Goal: Find specific page/section: Find specific page/section

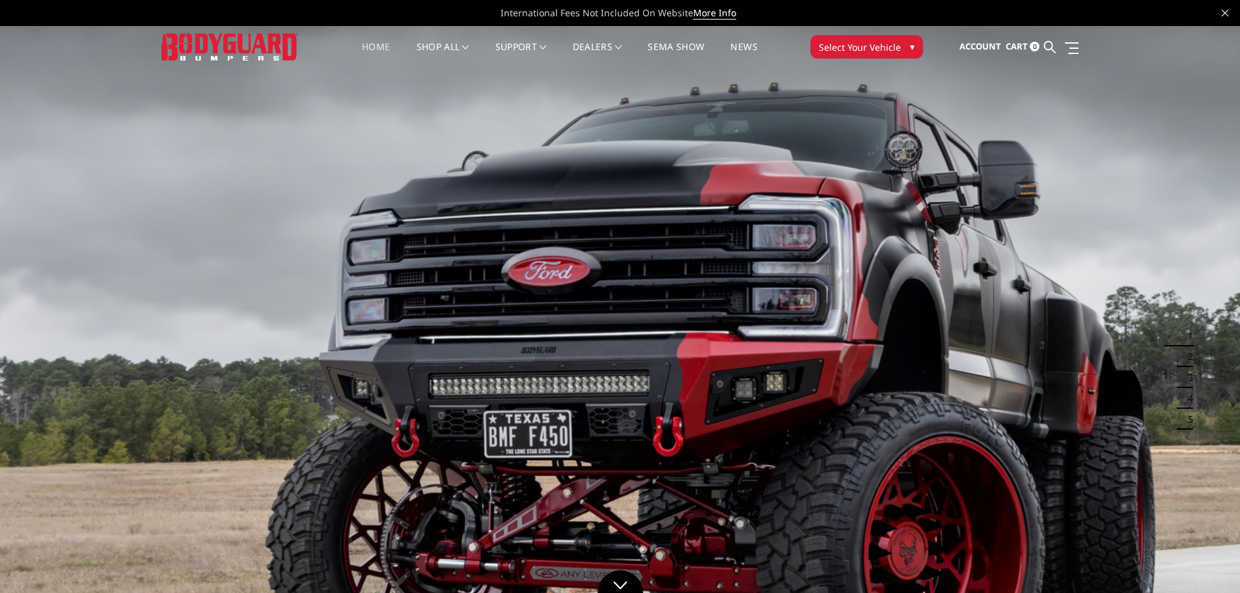
click at [850, 51] on span "Select Your Vehicle" at bounding box center [860, 47] width 82 height 14
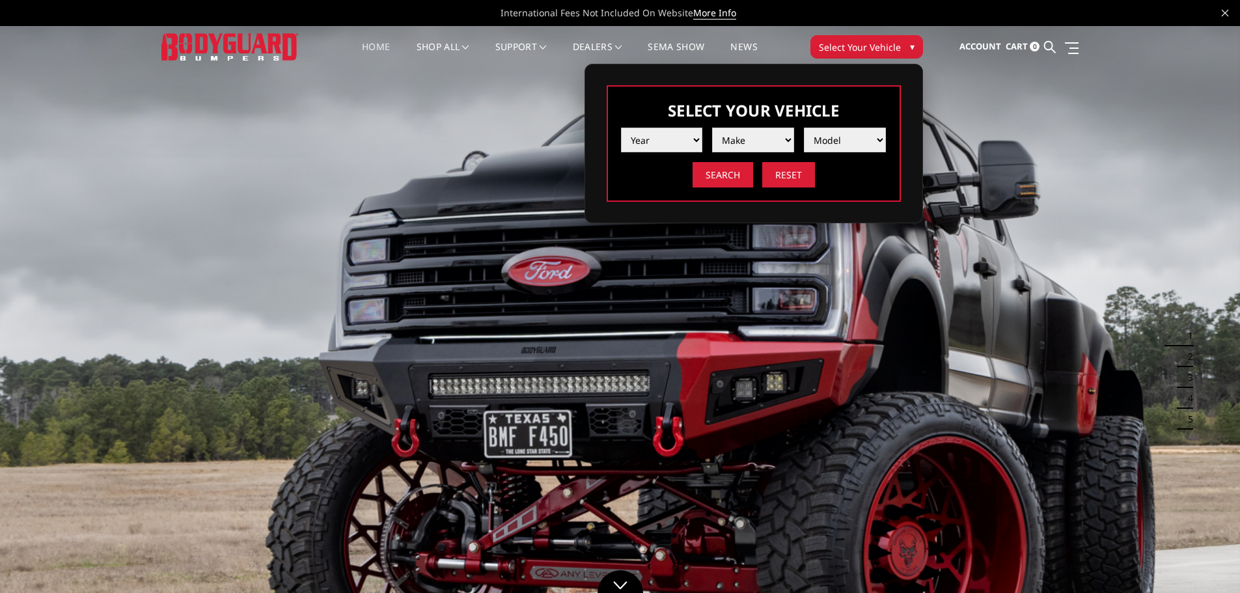
click at [666, 138] on select "Year [DATE] 2024 2023 2022 2021 2020 2019 2018 2017 2016 2015 2014 2013 2012 20…" at bounding box center [662, 140] width 82 height 25
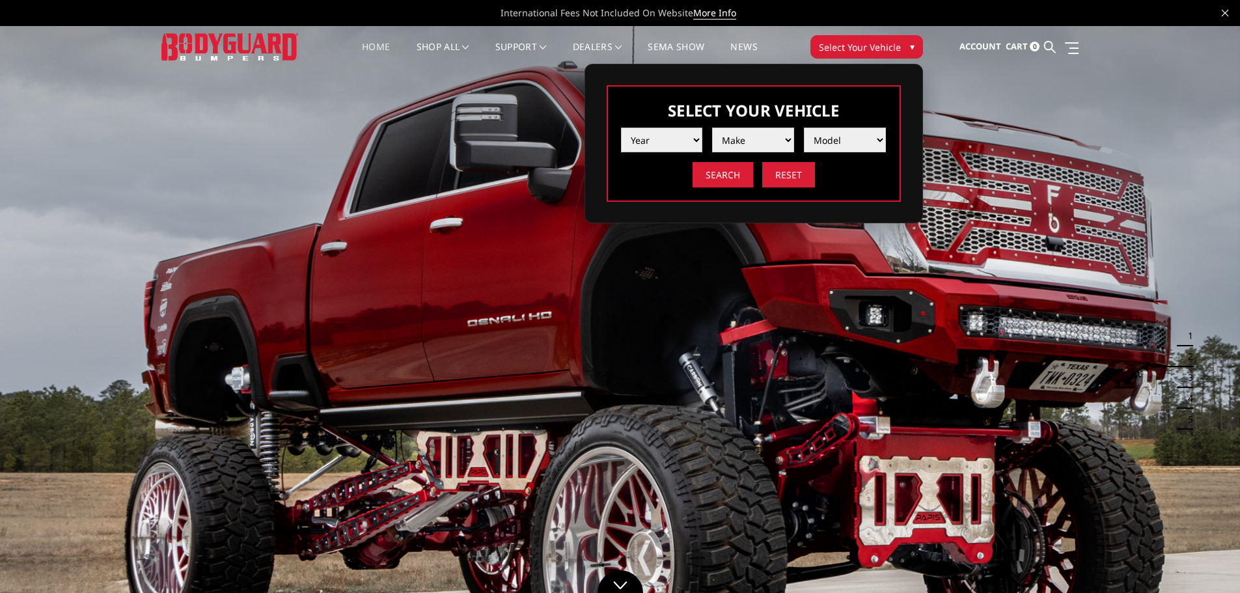
select select "yr_2015"
click at [621, 128] on select "Year [DATE] 2024 2023 2022 2021 2020 2019 2018 2017 2016 2015 2014 2013 2012 20…" at bounding box center [662, 140] width 82 height 25
click at [748, 133] on select "Make Chevrolet Ford GMC Ram Toyota" at bounding box center [753, 140] width 82 height 25
select select "mk_chevrolet"
click at [712, 128] on select "Make Chevrolet Ford GMC Ram Toyota" at bounding box center [753, 140] width 82 height 25
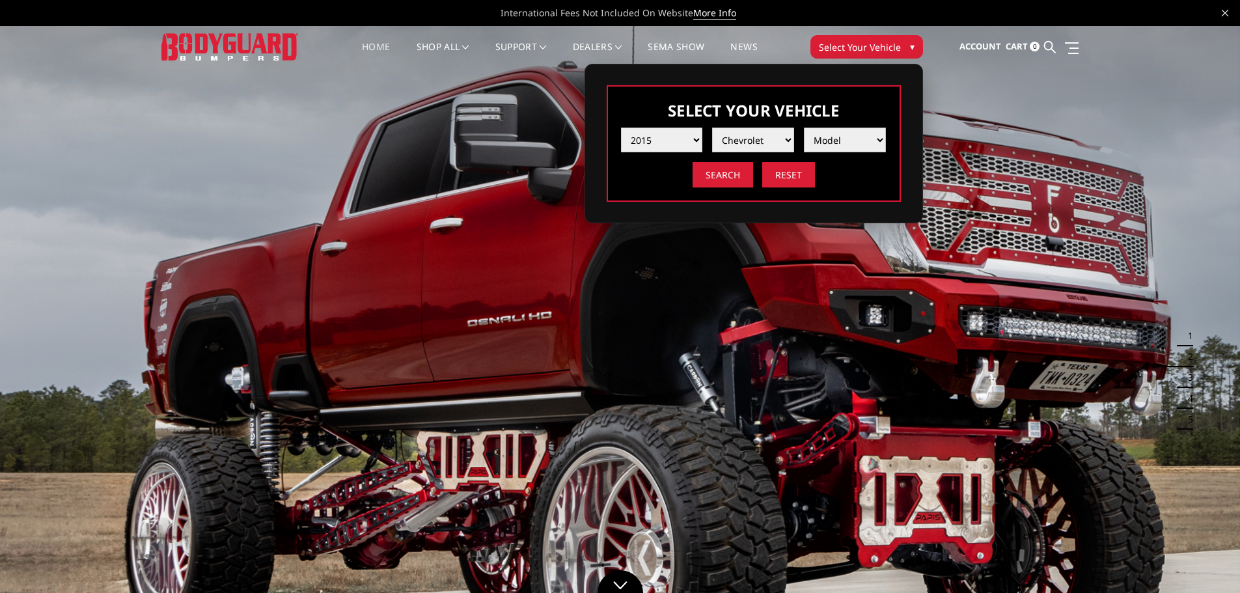
click at [847, 144] on select "Model [US_STATE] Silverado 1500 Silverado 2500 / 3500 Tahoe/Suburban 1500" at bounding box center [845, 140] width 82 height 25
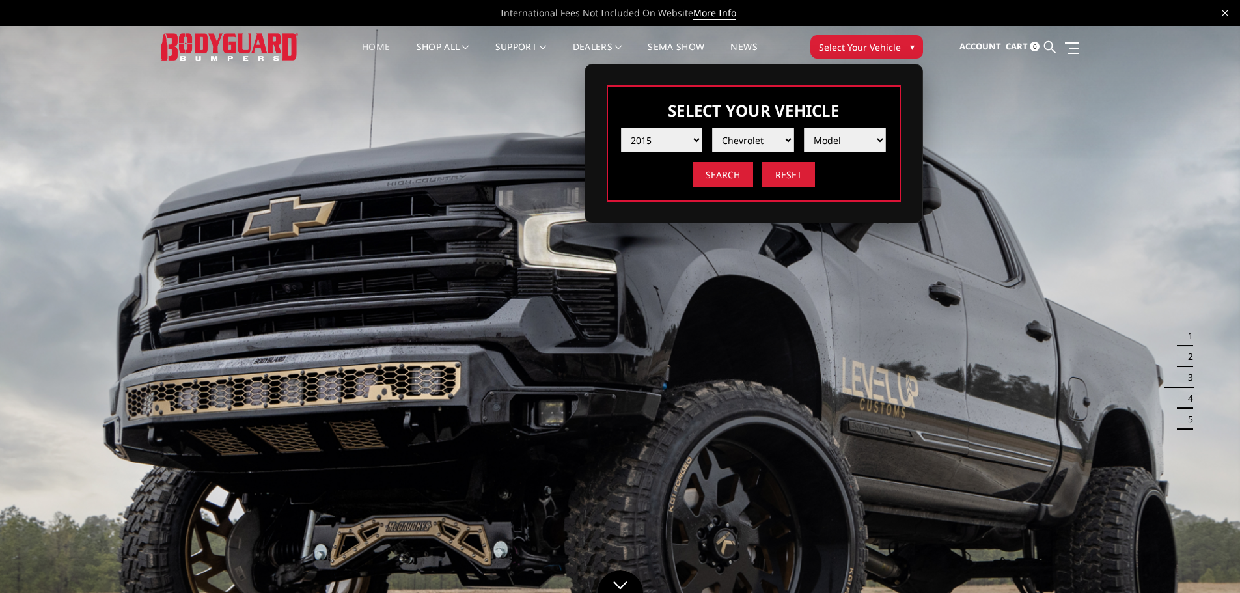
select select "md_tahoe-suburban-1500"
click at [804, 128] on select "Model [US_STATE] Silverado 1500 Silverado 2500 / 3500 Tahoe/Suburban 1500" at bounding box center [845, 140] width 82 height 25
click at [728, 178] on input "Search" at bounding box center [722, 174] width 61 height 25
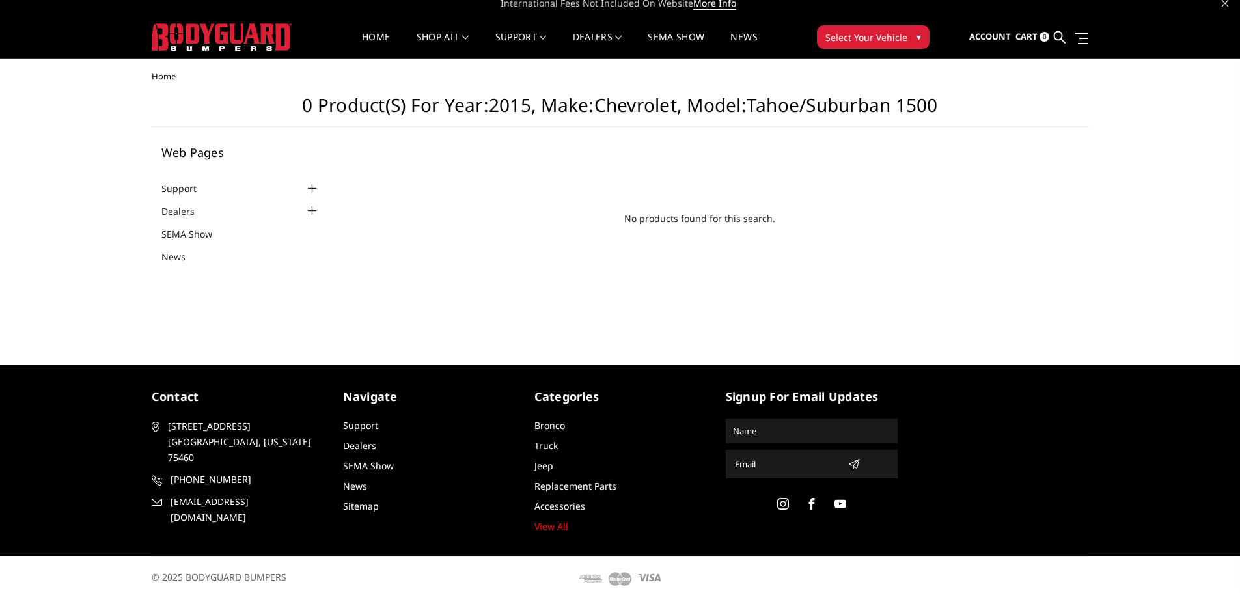
scroll to position [18, 0]
